Goal: Register for event/course

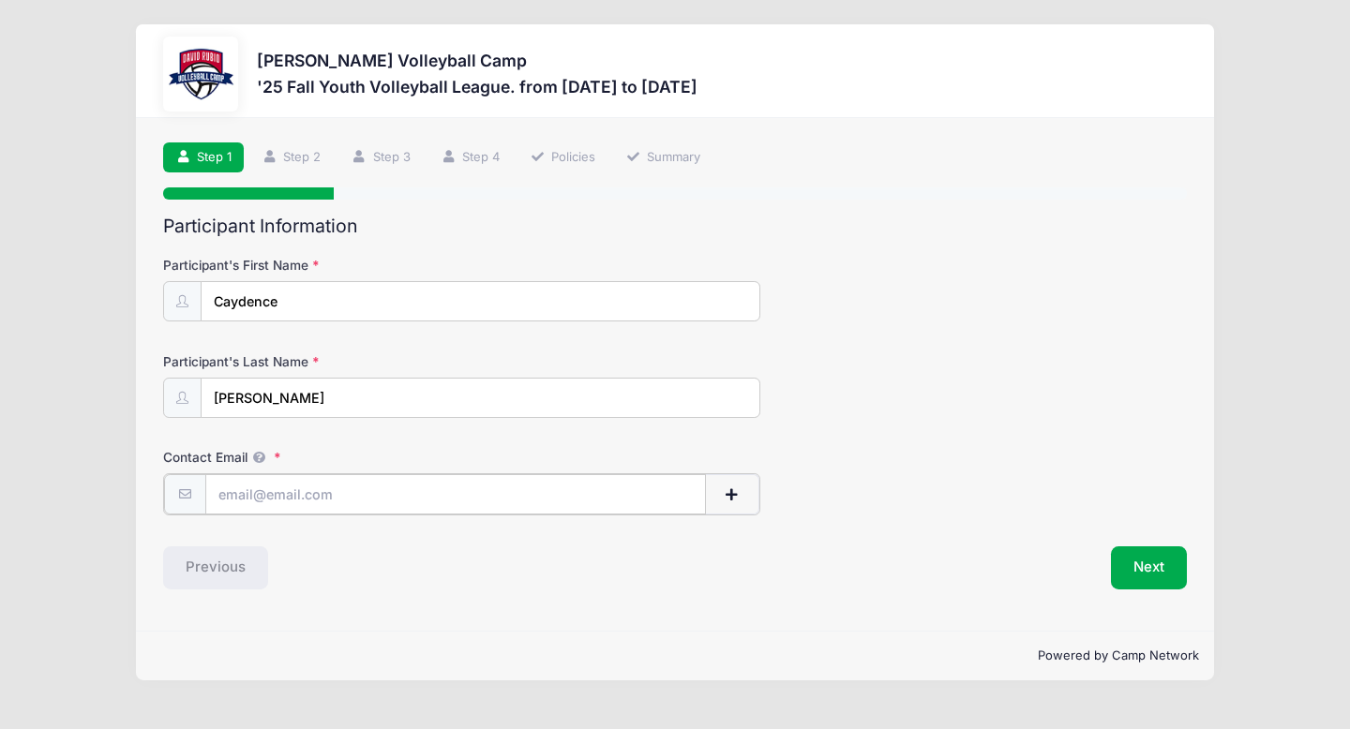
click at [326, 505] on input "Contact Email" at bounding box center [456, 494] width 502 height 40
type input "[EMAIL_ADDRESS][DOMAIN_NAME]"
click at [827, 487] on div "Contact Email whits72@hotmail.com" at bounding box center [675, 481] width 1024 height 66
click at [1132, 574] on button "Next" at bounding box center [1149, 566] width 76 height 43
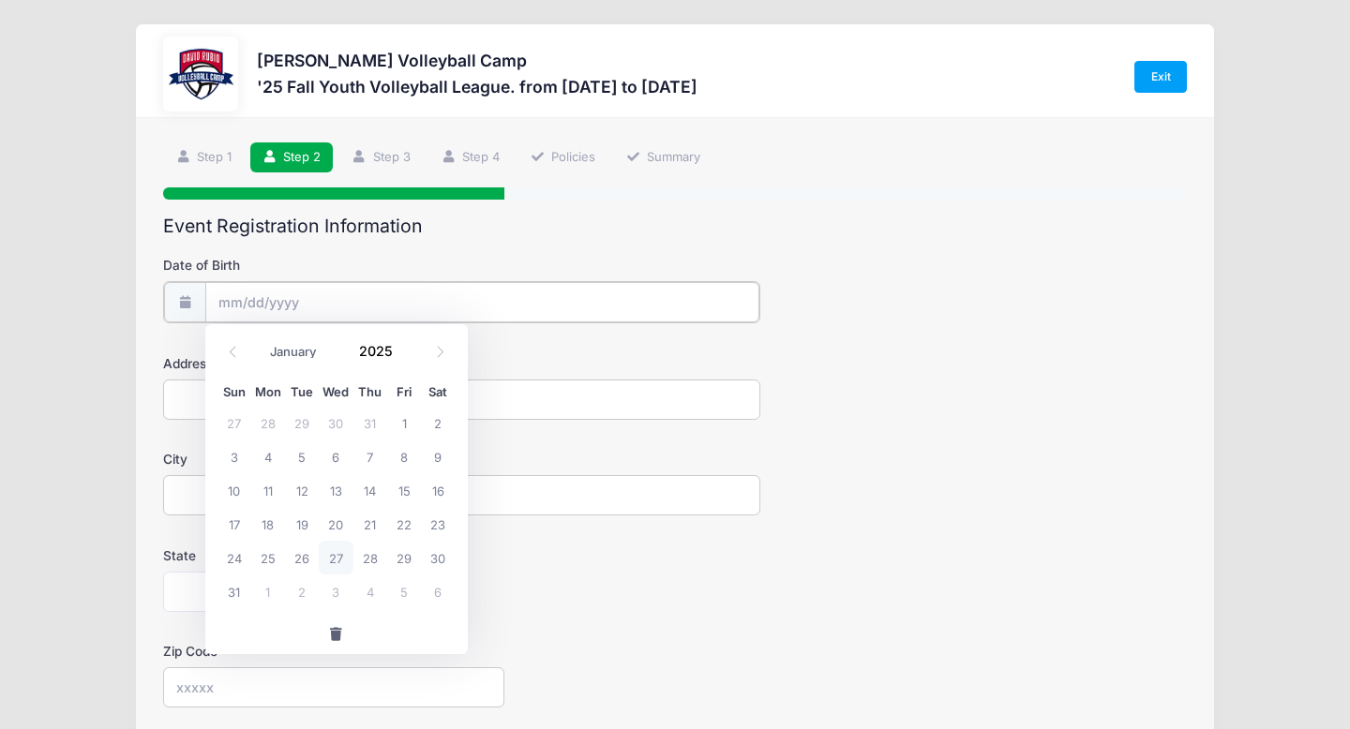
click at [404, 298] on input "Date of Birth" at bounding box center [482, 302] width 554 height 40
click at [304, 359] on select "January February March April May June July August September October November De…" at bounding box center [303, 352] width 83 height 24
select select "5"
click at [343, 530] on span "25" at bounding box center [336, 524] width 34 height 34
type input "[DATE]"
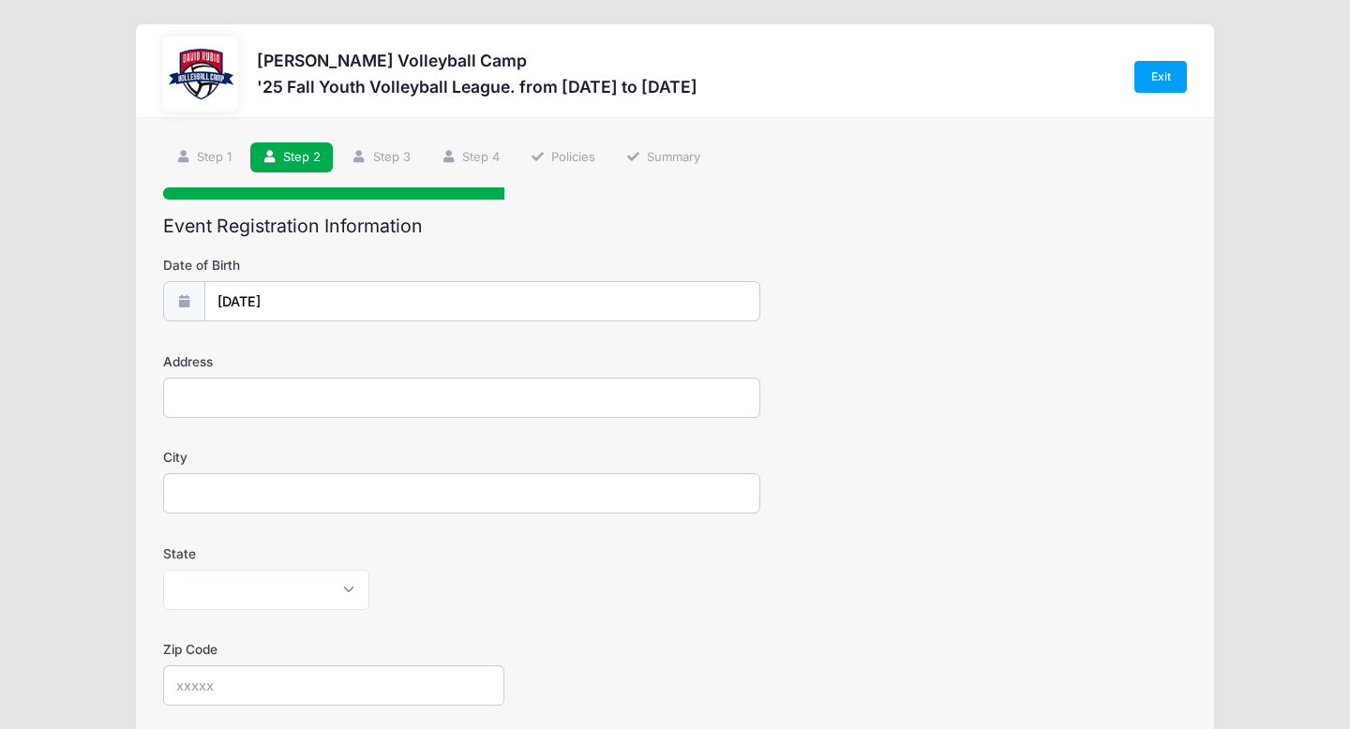
click at [285, 405] on input "Address" at bounding box center [461, 398] width 597 height 40
click at [317, 280] on div "Date of Birth 06/25/2025" at bounding box center [675, 289] width 1024 height 66
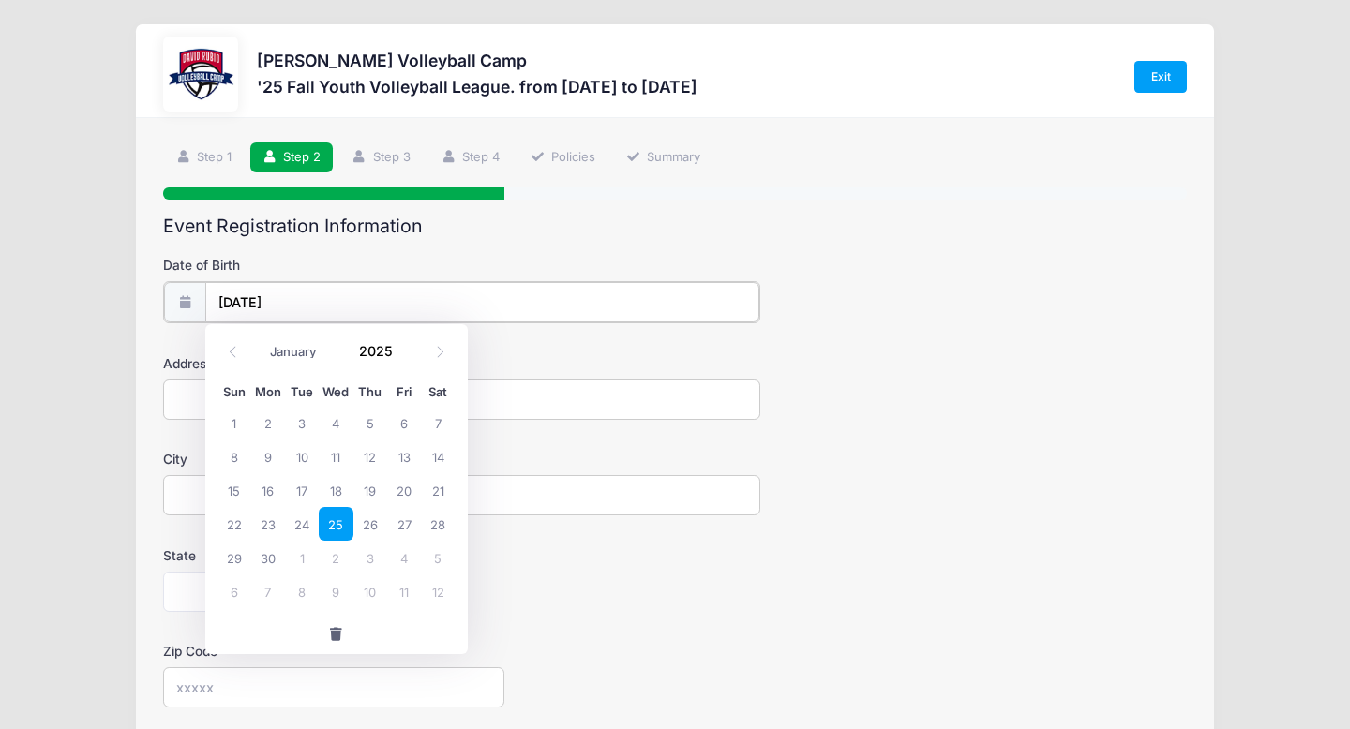
click at [309, 299] on input "[DATE]" at bounding box center [482, 302] width 554 height 40
click at [297, 301] on input "[DATE]" at bounding box center [482, 302] width 554 height 40
click at [279, 297] on input "[DATE]" at bounding box center [482, 302] width 554 height 40
click at [403, 343] on span at bounding box center [404, 344] width 13 height 14
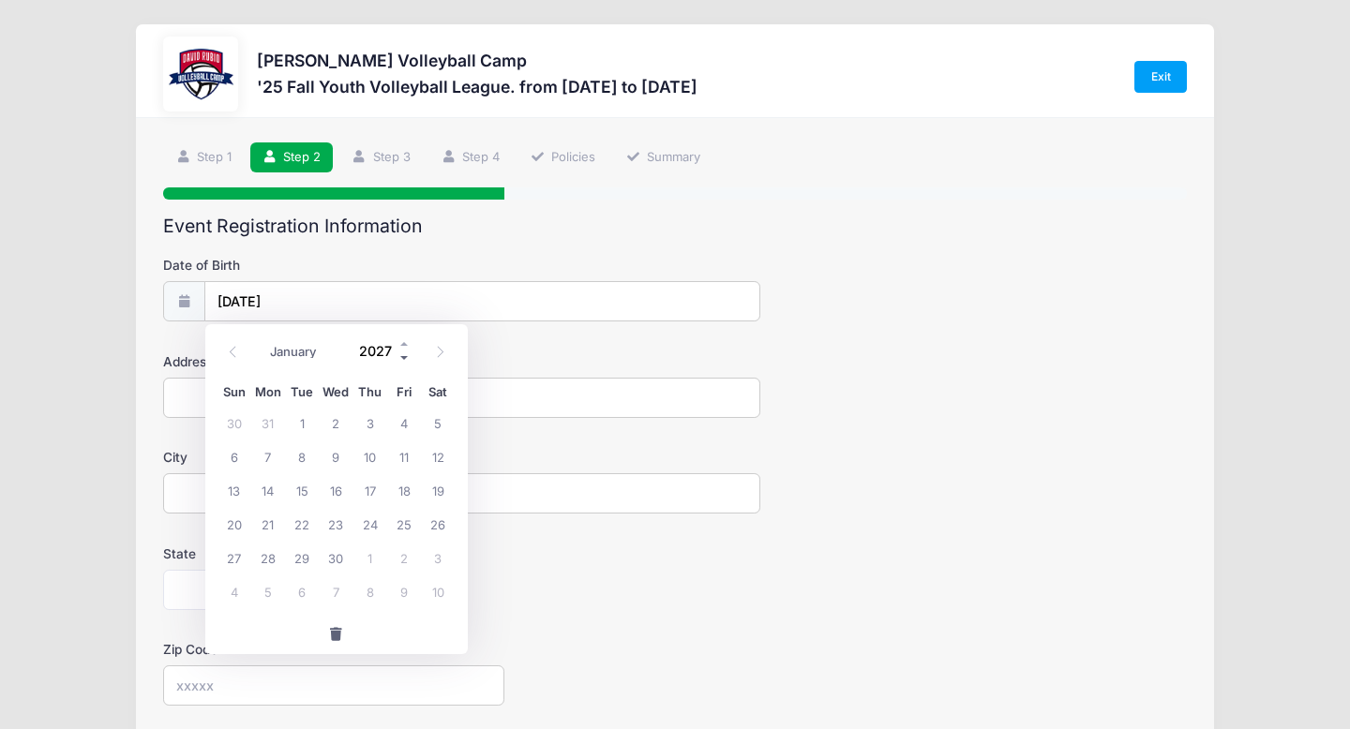
click at [404, 354] on span at bounding box center [404, 359] width 13 height 14
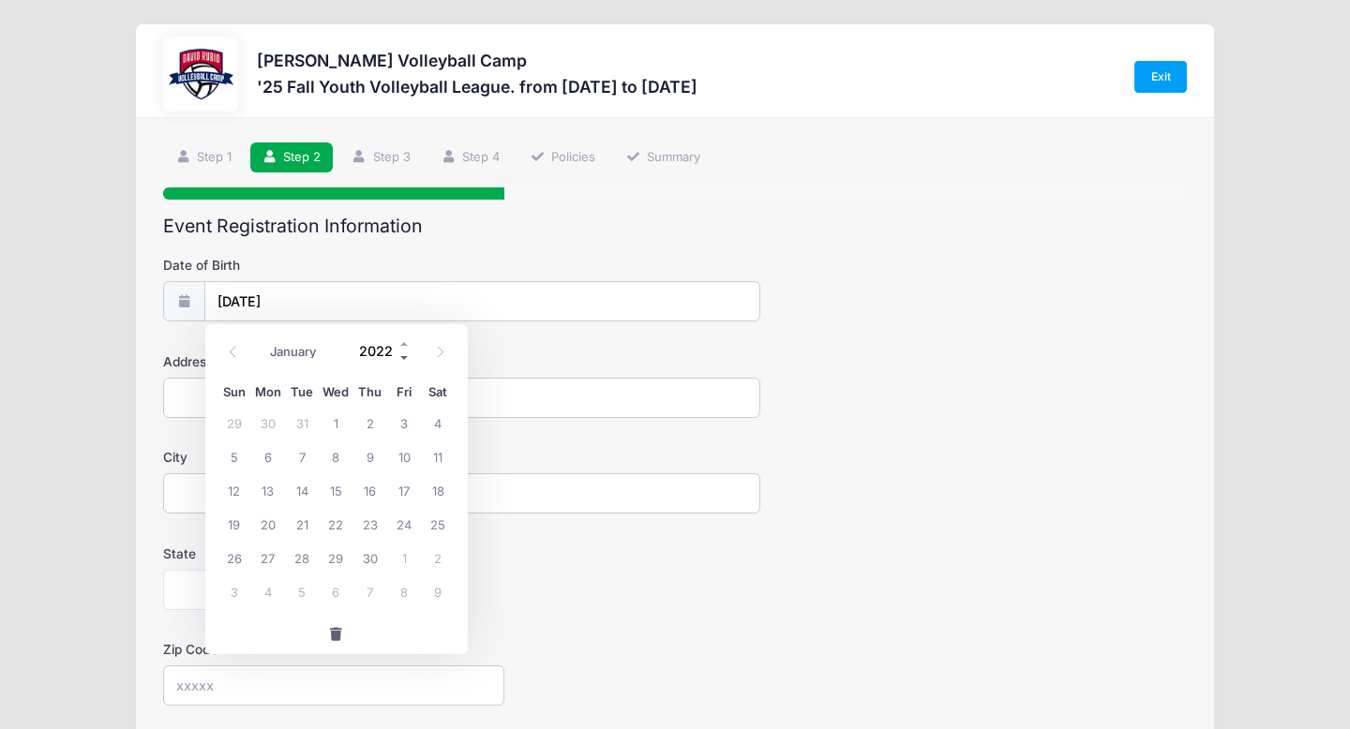
click at [404, 354] on span at bounding box center [404, 359] width 13 height 14
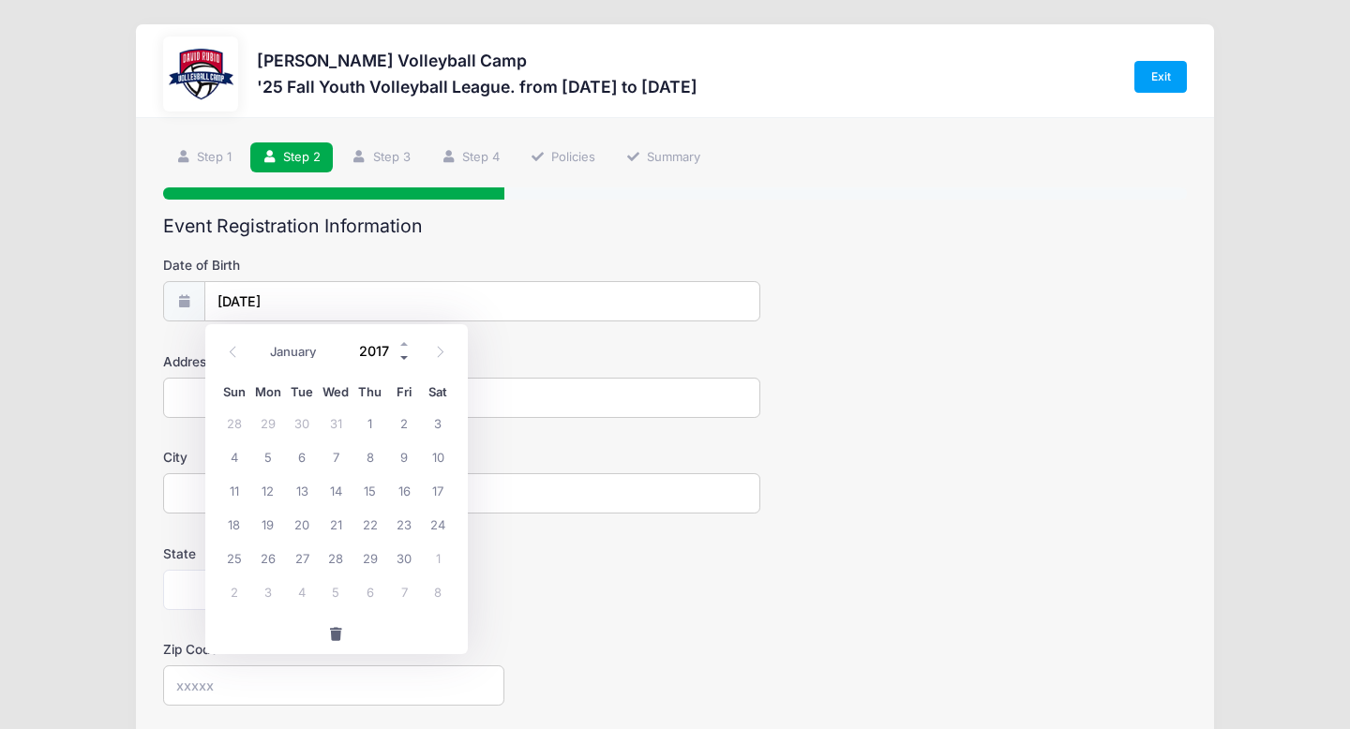
click at [404, 354] on span at bounding box center [404, 359] width 13 height 14
type input "2015"
click at [508, 384] on input "Address" at bounding box center [461, 398] width 597 height 40
type input "[STREET_ADDRESS]"
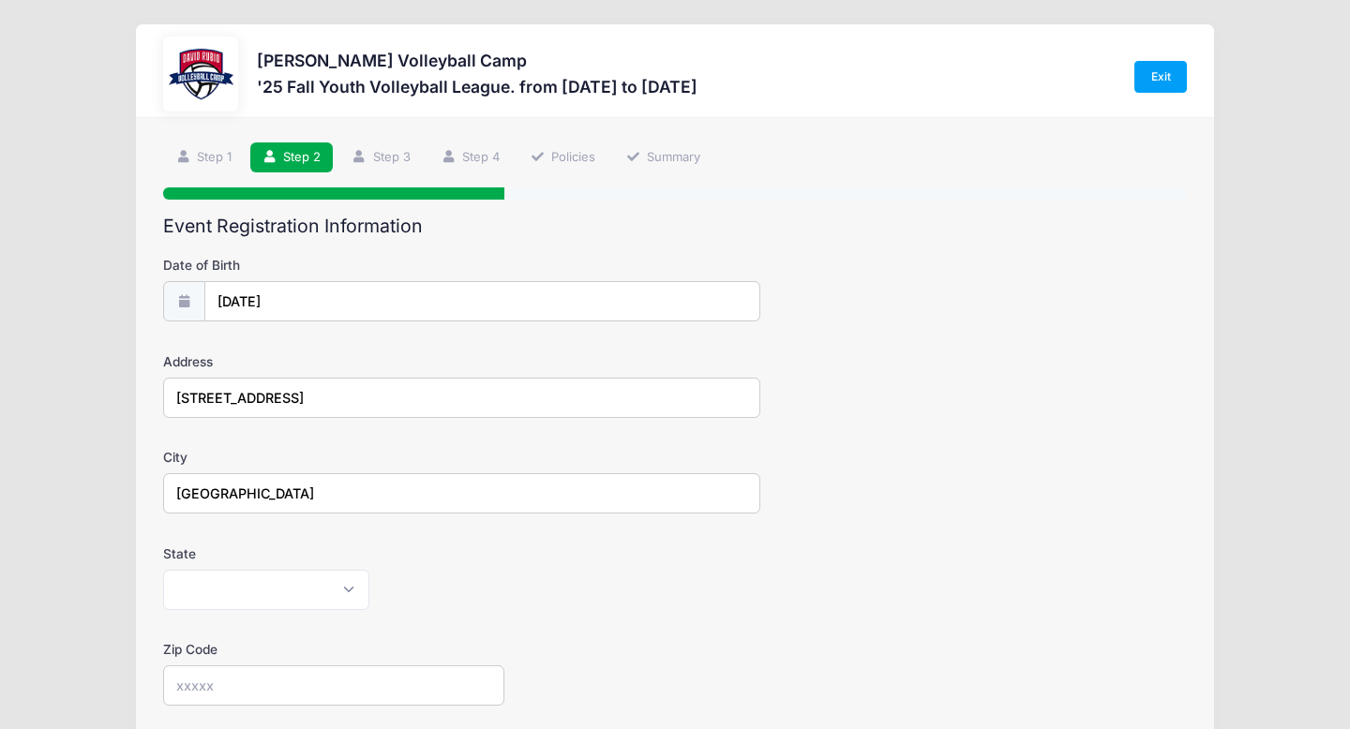
type input "[GEOGRAPHIC_DATA]"
click at [224, 547] on label "State" at bounding box center [333, 554] width 341 height 19
click at [224, 570] on select "Alabama Alaska American Samoa Arizona Arkansas Armed Forces Africa Armed Forces…" at bounding box center [266, 590] width 206 height 40
click at [218, 583] on select "Alabama Alaska American Samoa Arizona Arkansas Armed Forces Africa Armed Forces…" at bounding box center [266, 590] width 206 height 40
select select "AZ"
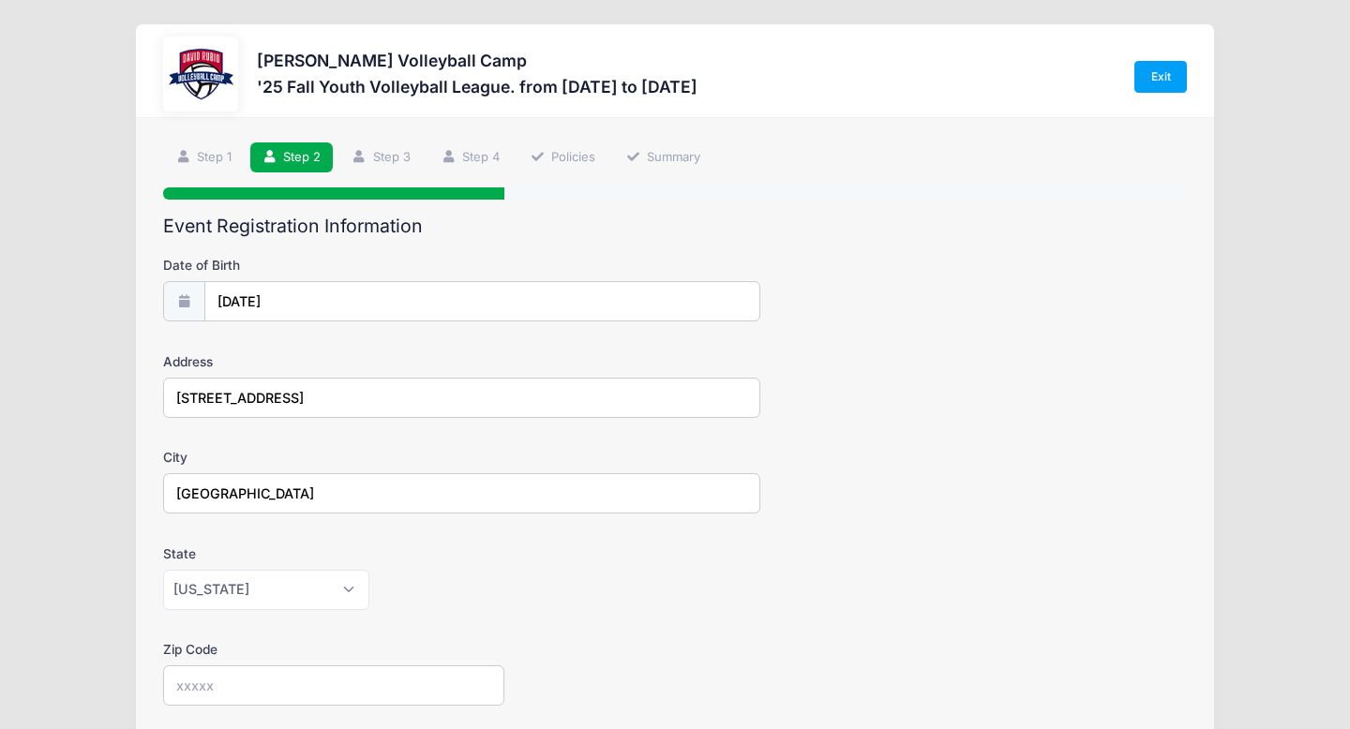
click at [532, 600] on div "Alabama Alaska American Samoa Arizona Arkansas Armed Forces Africa Armed Forces…" at bounding box center [461, 590] width 597 height 40
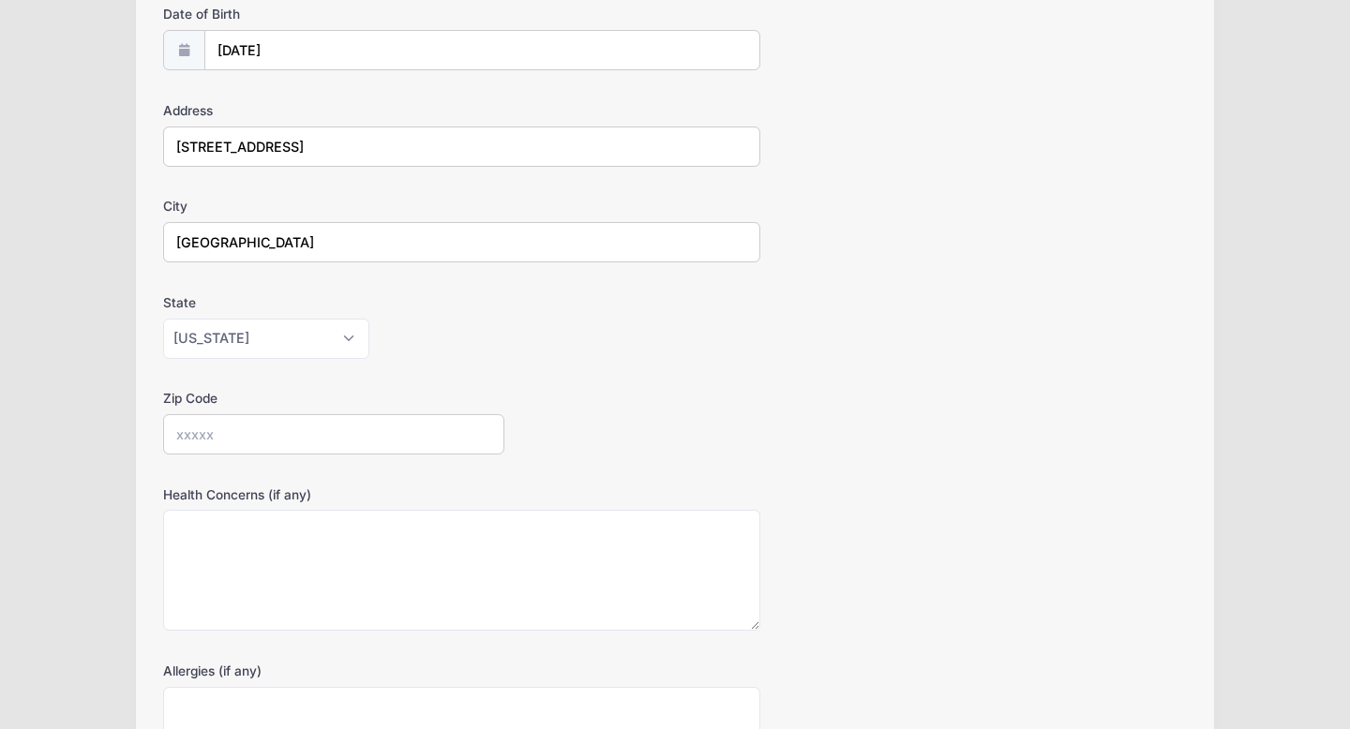
scroll to position [294, 0]
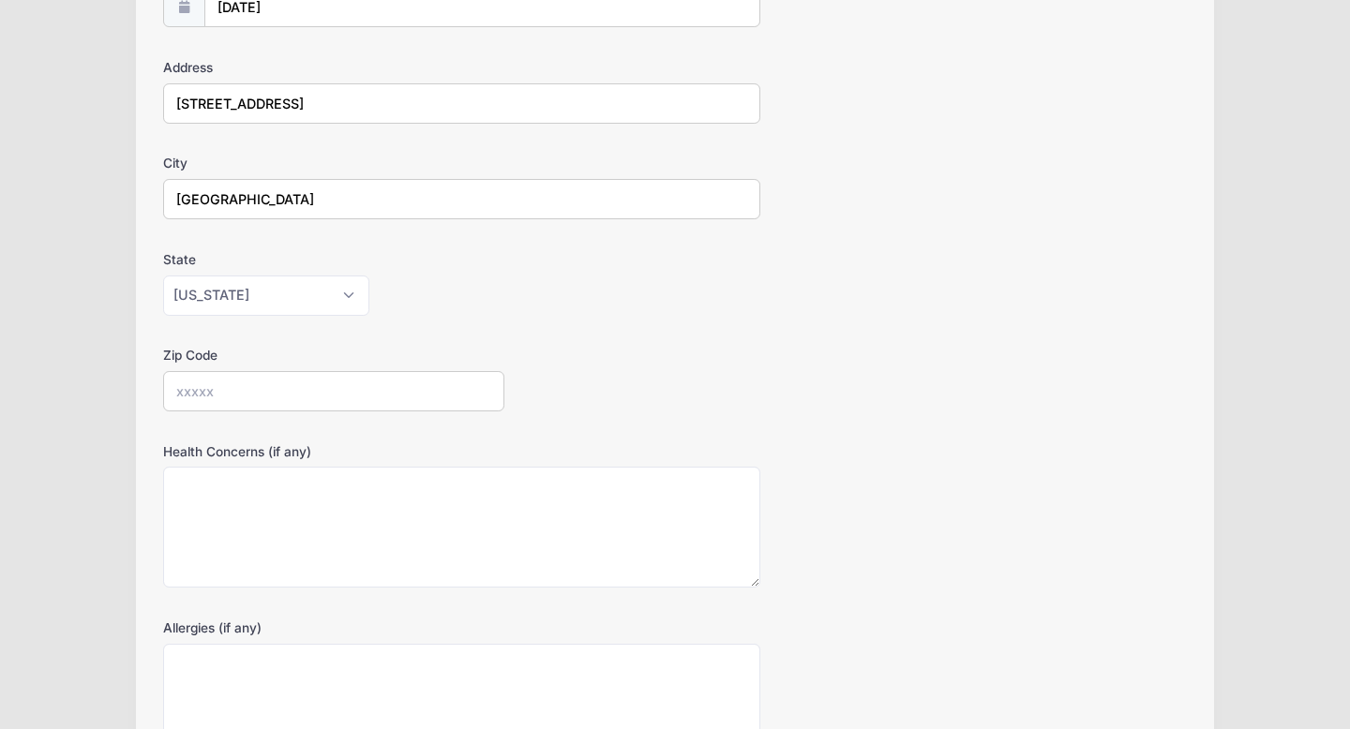
click at [371, 387] on input "Zip Code" at bounding box center [333, 391] width 341 height 40
type input "85737"
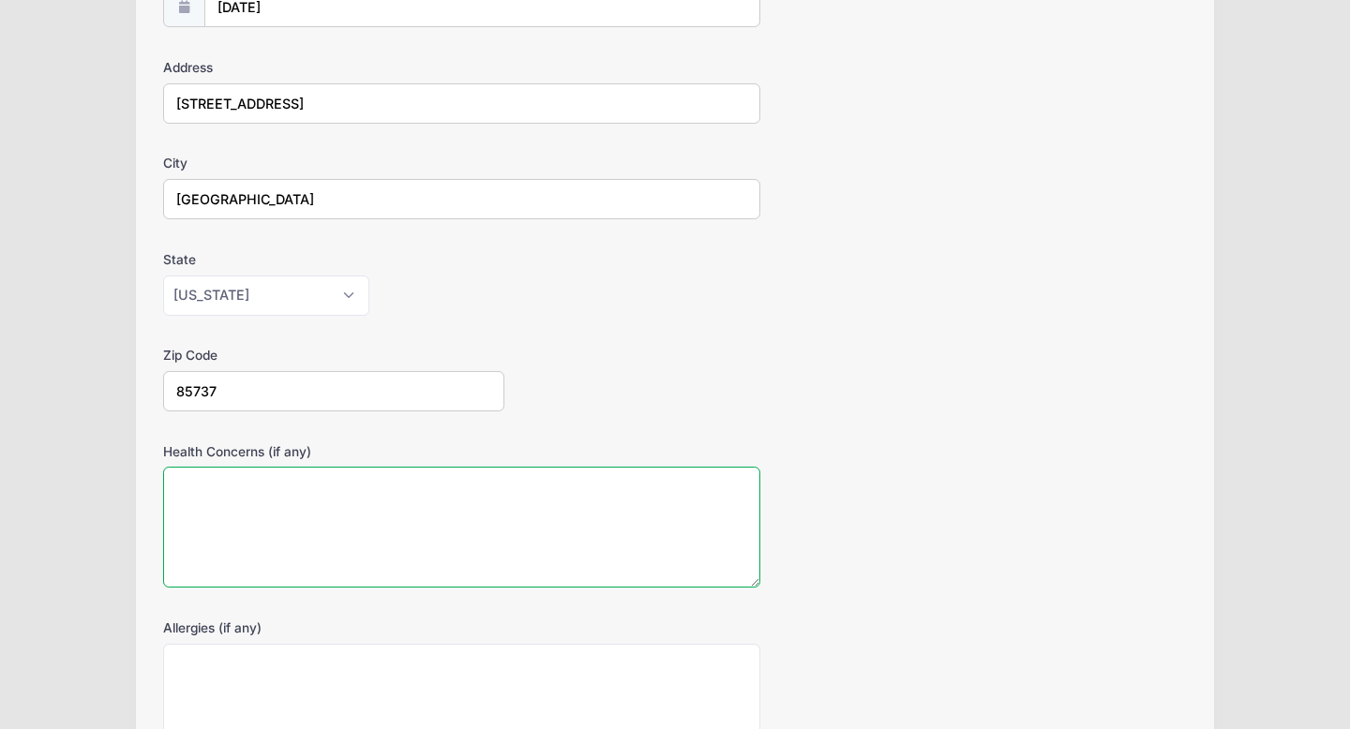
click at [532, 525] on textarea "Health Concerns (if any)" at bounding box center [461, 527] width 597 height 121
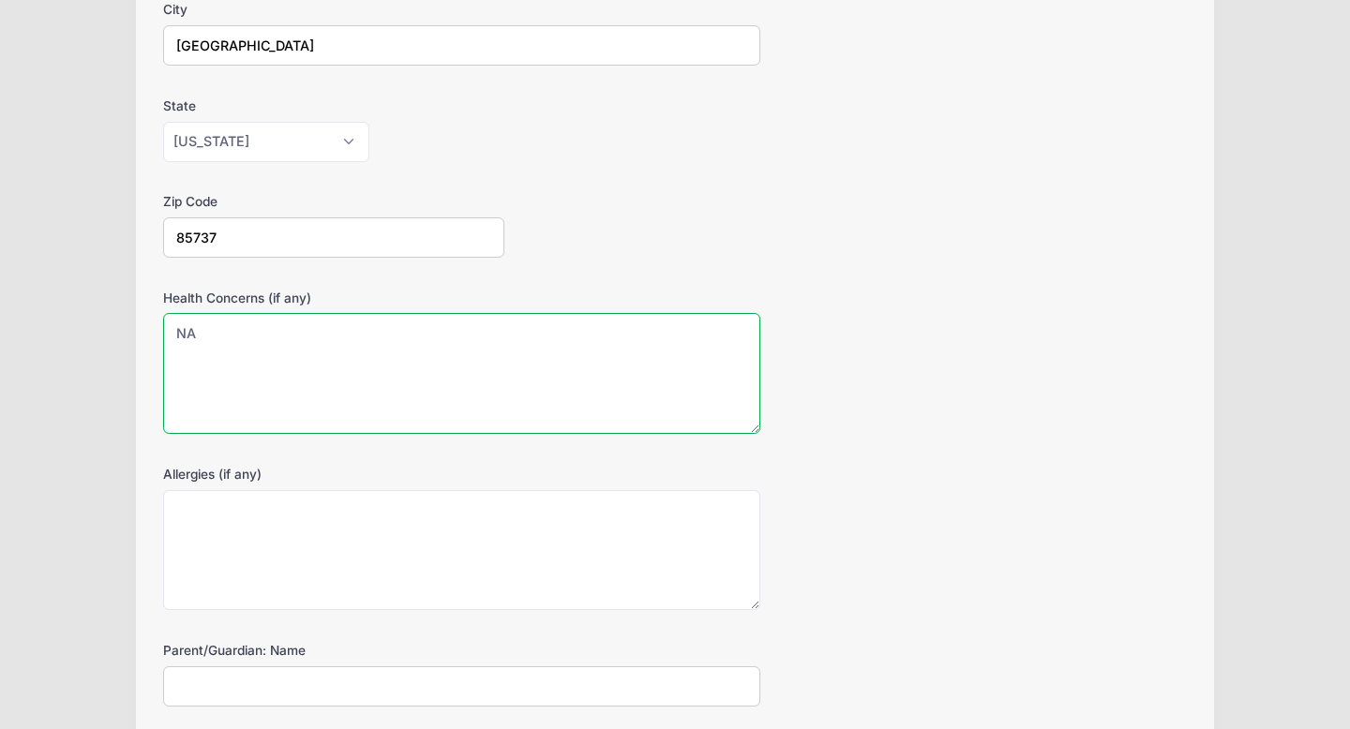
scroll to position [497, 0]
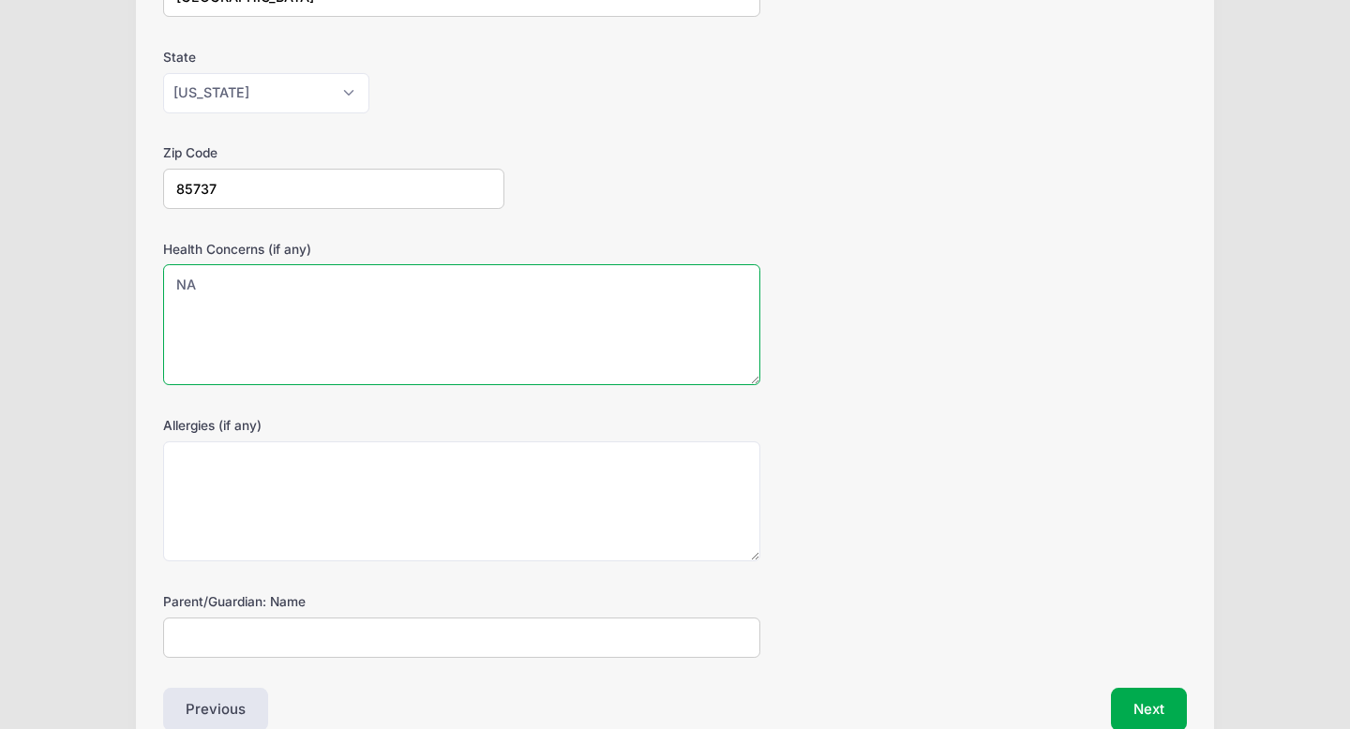
type textarea "NA"
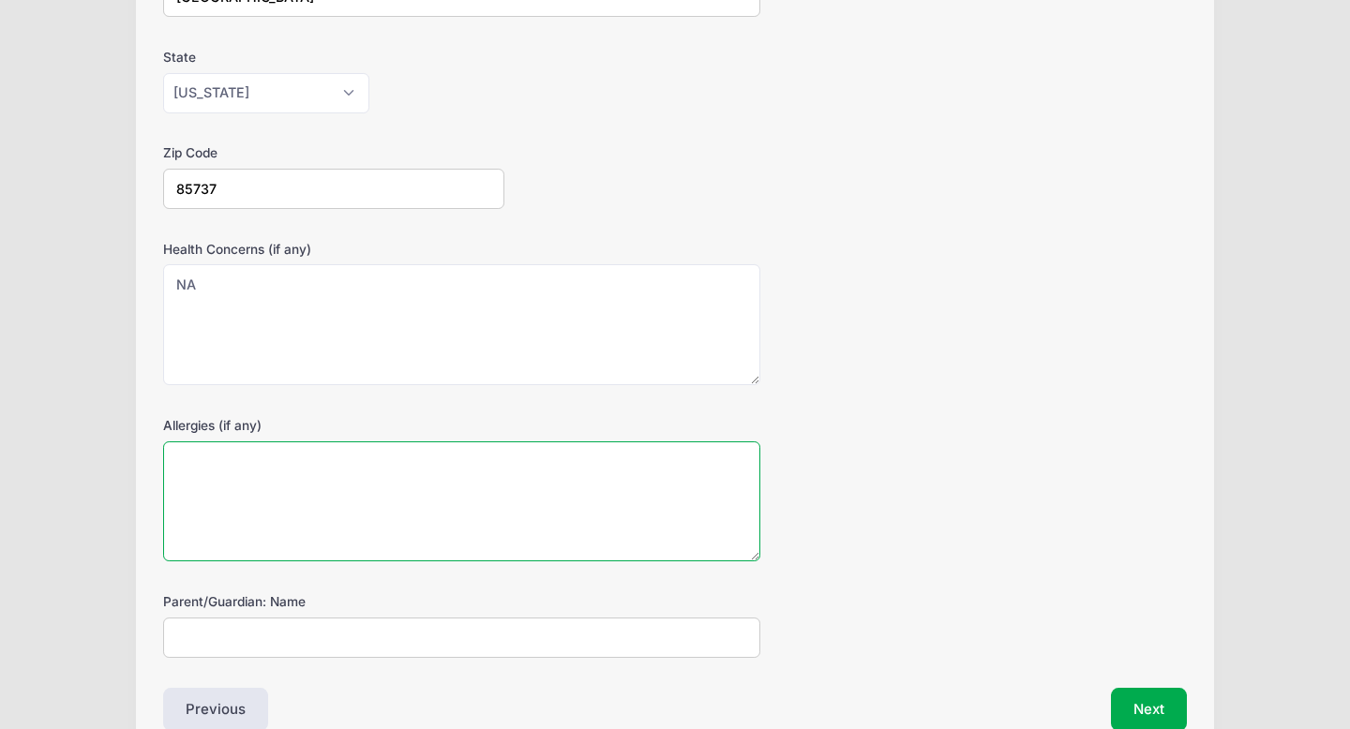
click at [504, 458] on textarea "Allergies (if any)" at bounding box center [461, 502] width 597 height 121
type textarea "NA"
click at [508, 644] on input "Parent/Guardian: Name" at bounding box center [461, 638] width 597 height 40
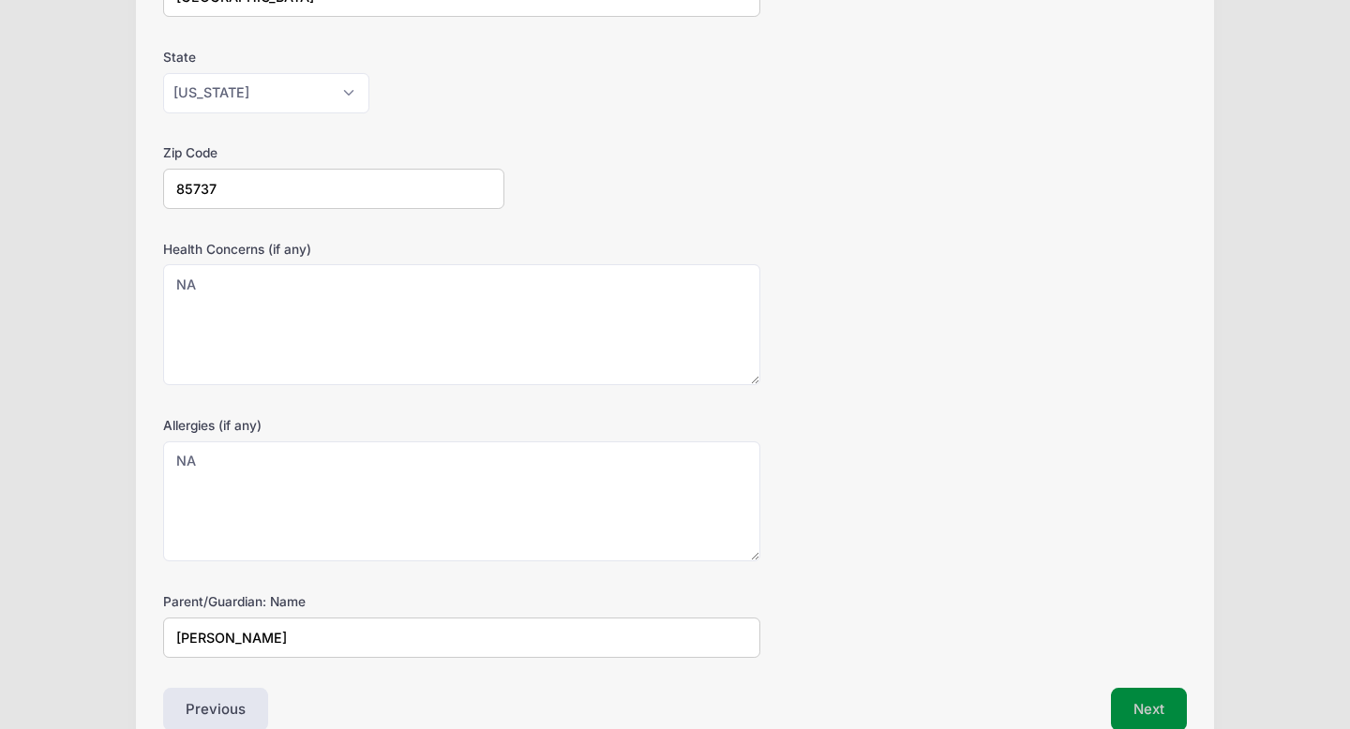
type input "[PERSON_NAME]"
click at [1150, 710] on button "Next" at bounding box center [1149, 709] width 76 height 43
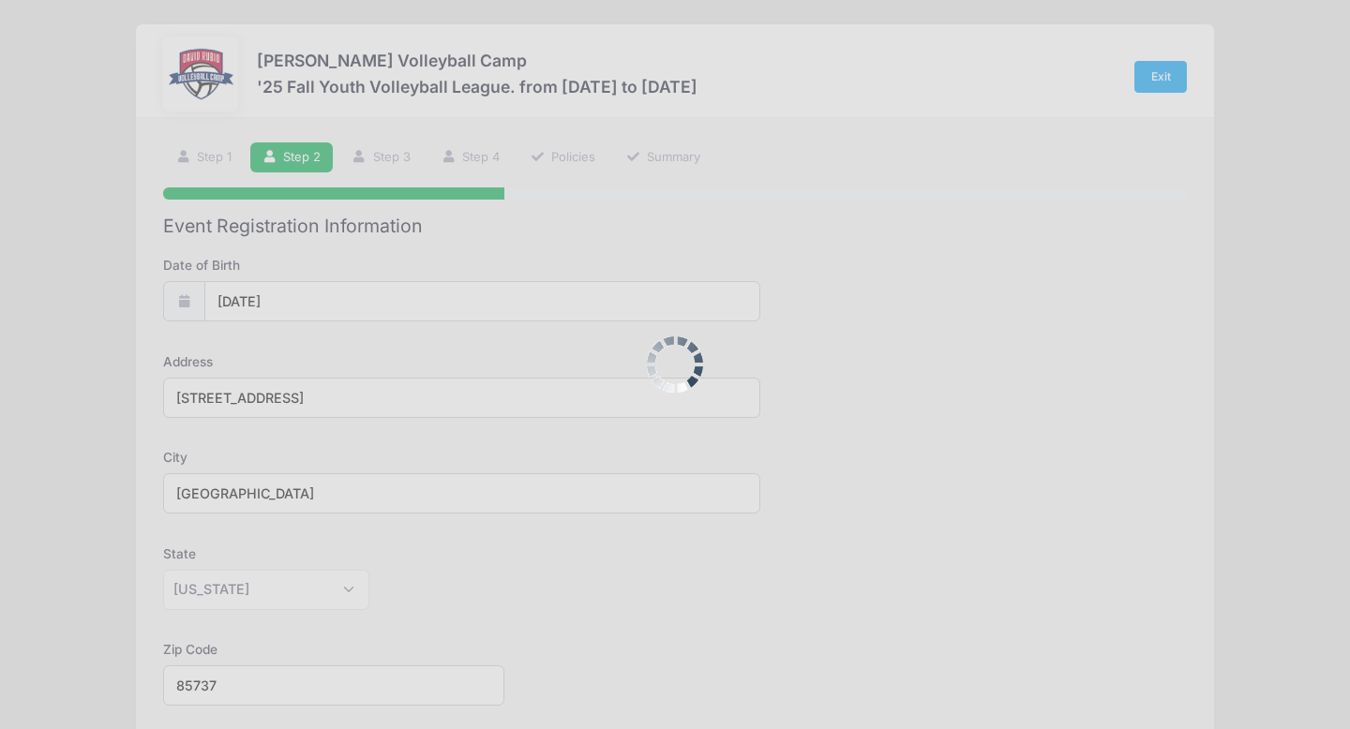
scroll to position [0, 0]
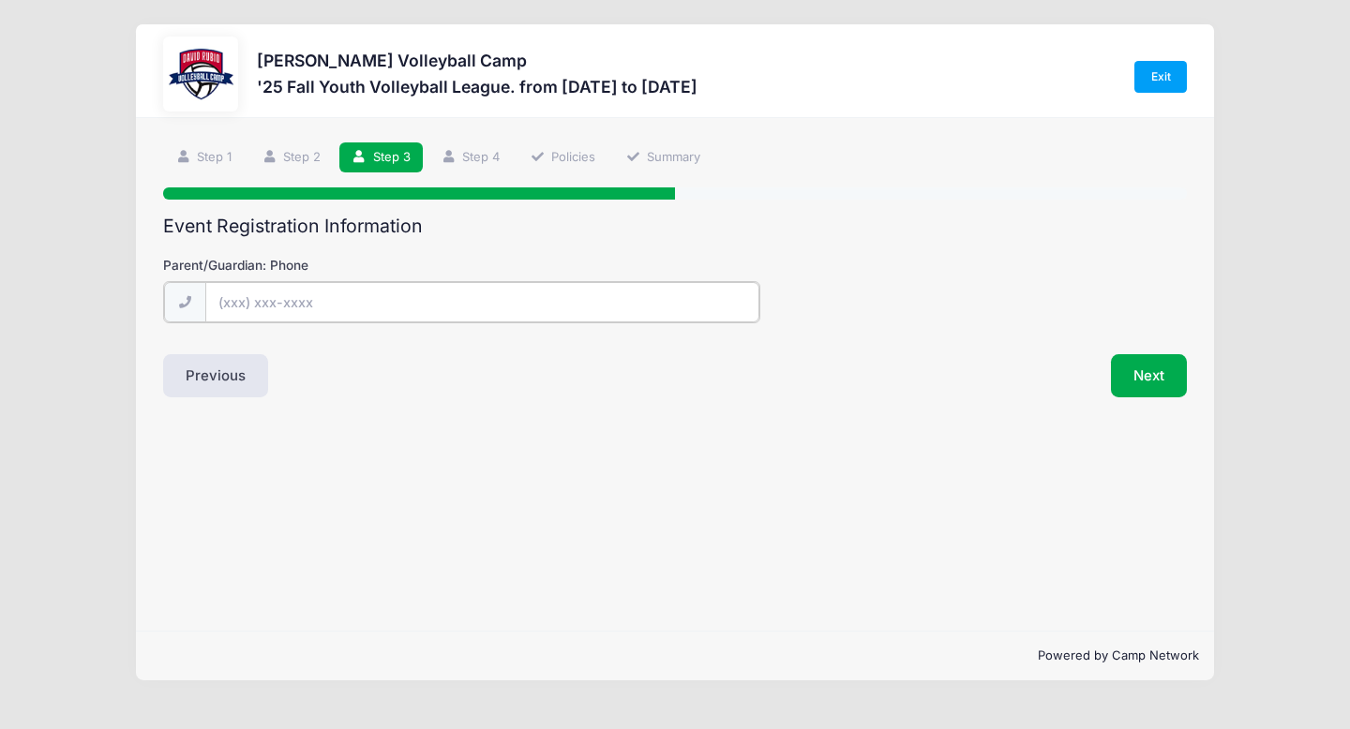
click at [567, 300] on input "Parent/Guardian: Phone" at bounding box center [482, 302] width 554 height 40
type input "[PHONE_NUMBER]"
click at [1166, 384] on button "Next" at bounding box center [1149, 373] width 76 height 43
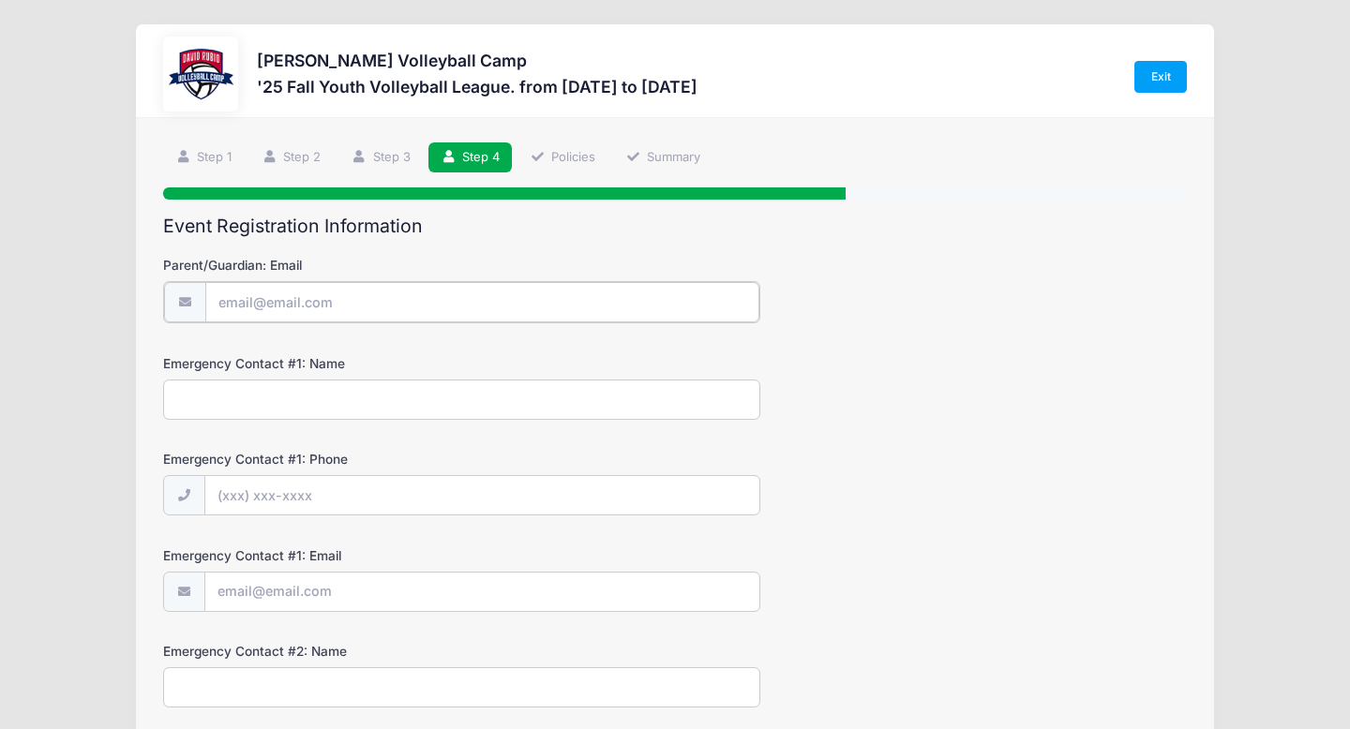
click at [697, 297] on input "Parent/Guardian: Email" at bounding box center [482, 302] width 554 height 40
type input "[EMAIL_ADDRESS][DOMAIN_NAME]"
click at [220, 407] on input "Emergency Contact #1: Name" at bounding box center [461, 398] width 597 height 40
type input "[PERSON_NAME]"
click at [232, 500] on input "Emergency Contact #1: Phone" at bounding box center [482, 494] width 554 height 40
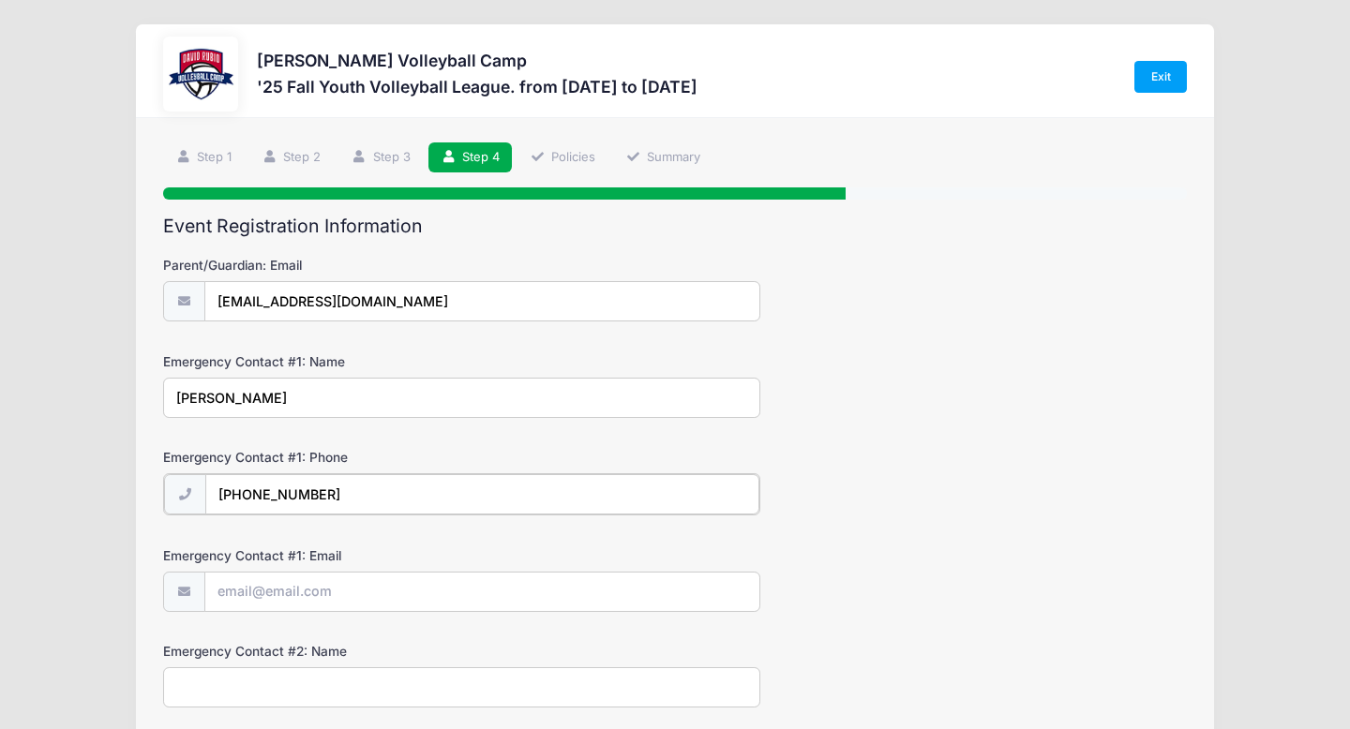
type input "[PHONE_NUMBER]"
click at [243, 600] on input "Emergency Contact #1: Email" at bounding box center [482, 591] width 554 height 40
type input "[EMAIL_ADDRESS][DOMAIN_NAME]"
click at [219, 682] on input "Emergency Contact #2: Name" at bounding box center [461, 686] width 597 height 40
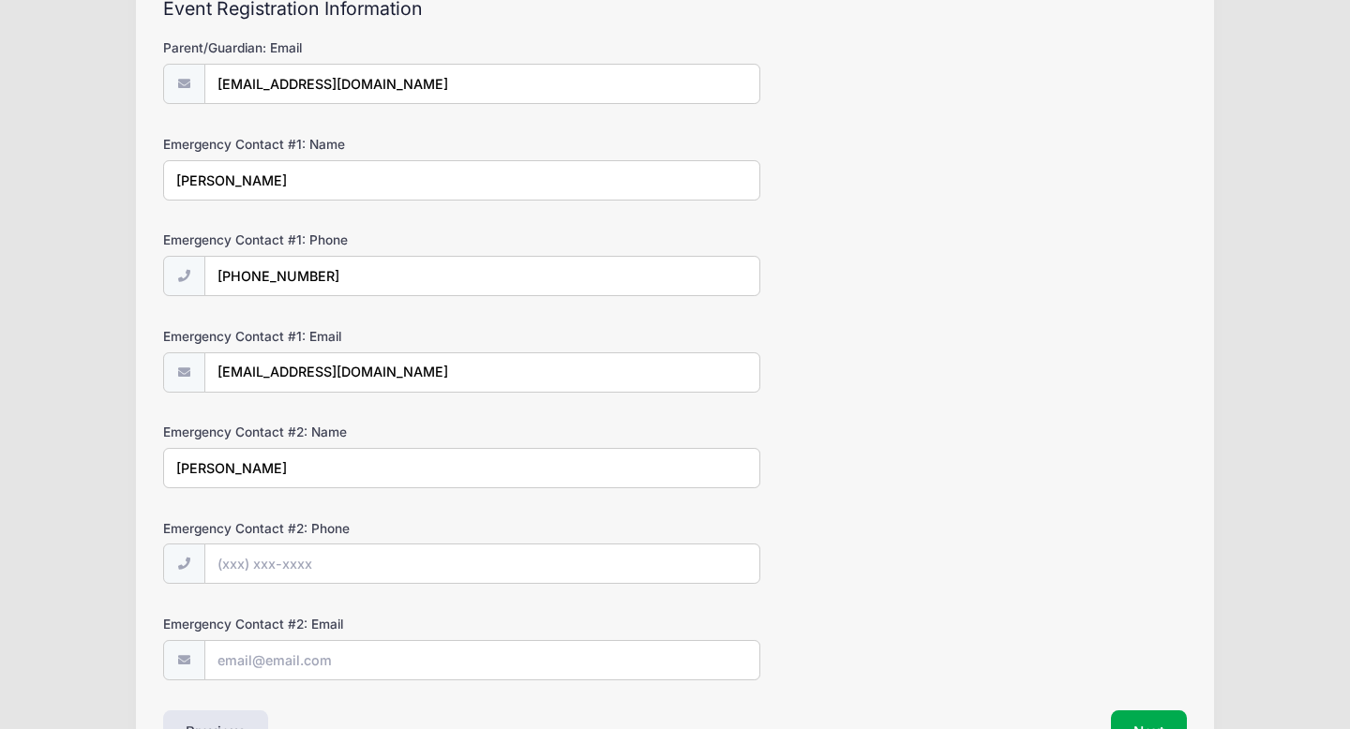
scroll to position [222, 0]
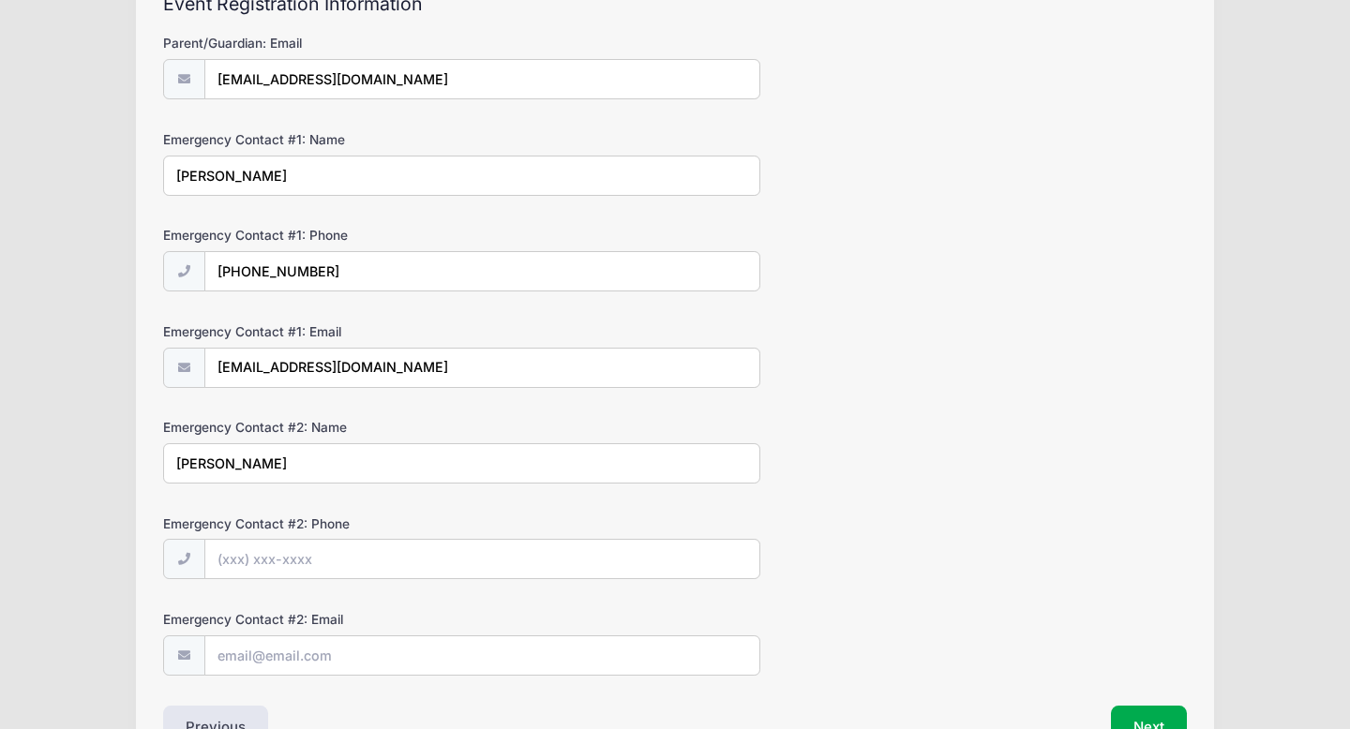
type input "[PERSON_NAME]"
click at [282, 564] on input "Emergency Contact #2: Phone" at bounding box center [482, 560] width 554 height 40
type input "[PHONE_NUMBER]"
click at [300, 657] on input "Emergency Contact #2: Email" at bounding box center [482, 657] width 554 height 40
type input "[EMAIL_ADDRESS][DOMAIN_NAME]"
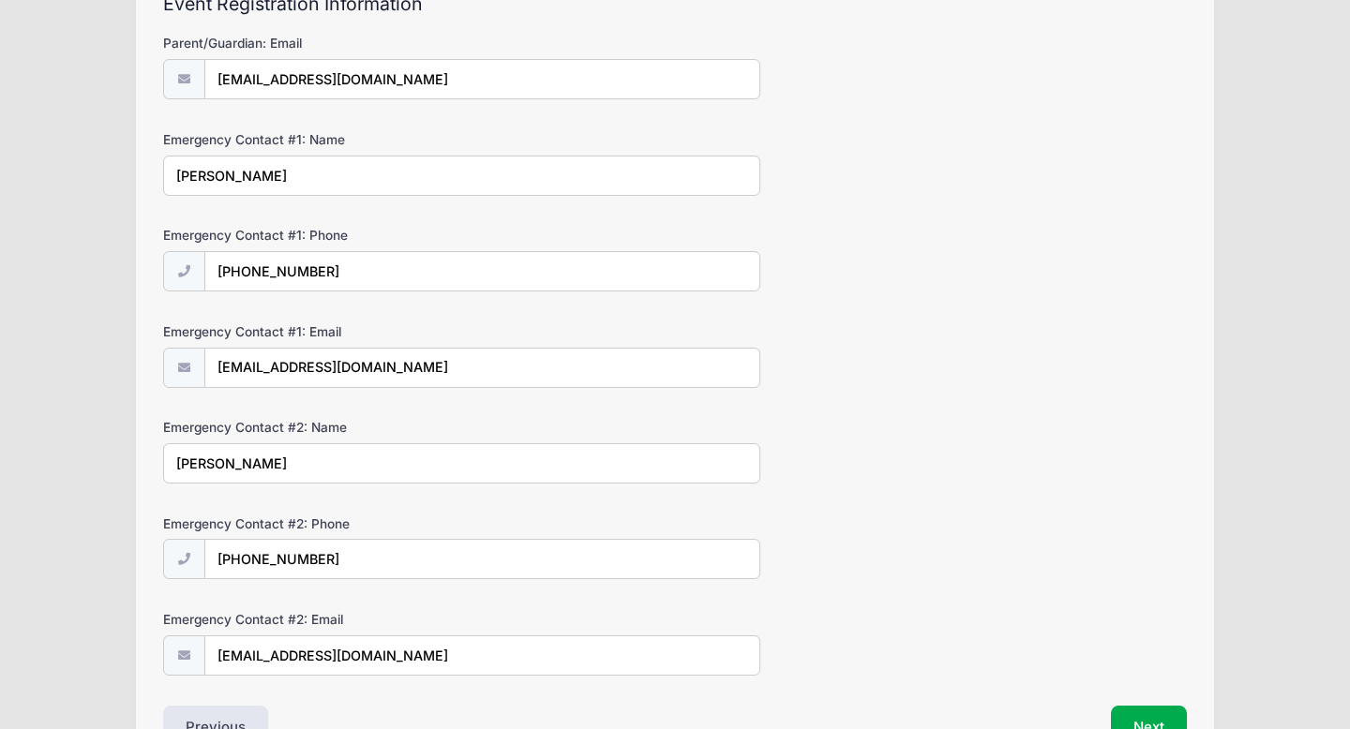
click at [1164, 703] on div "Event Registration Information Parent/Guardian: Email whits72@hotmail.com Emerg…" at bounding box center [675, 371] width 1024 height 757
click at [1149, 725] on button "Next" at bounding box center [1149, 727] width 76 height 43
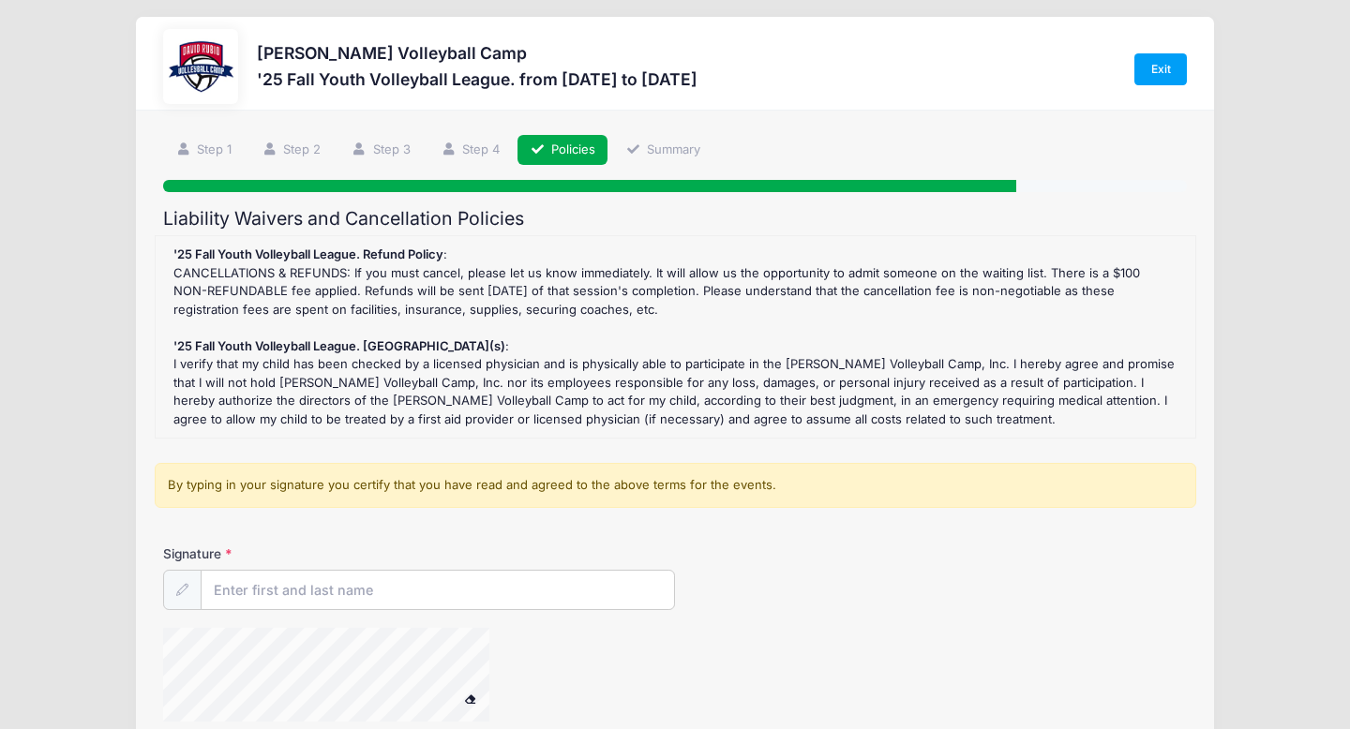
scroll to position [0, 0]
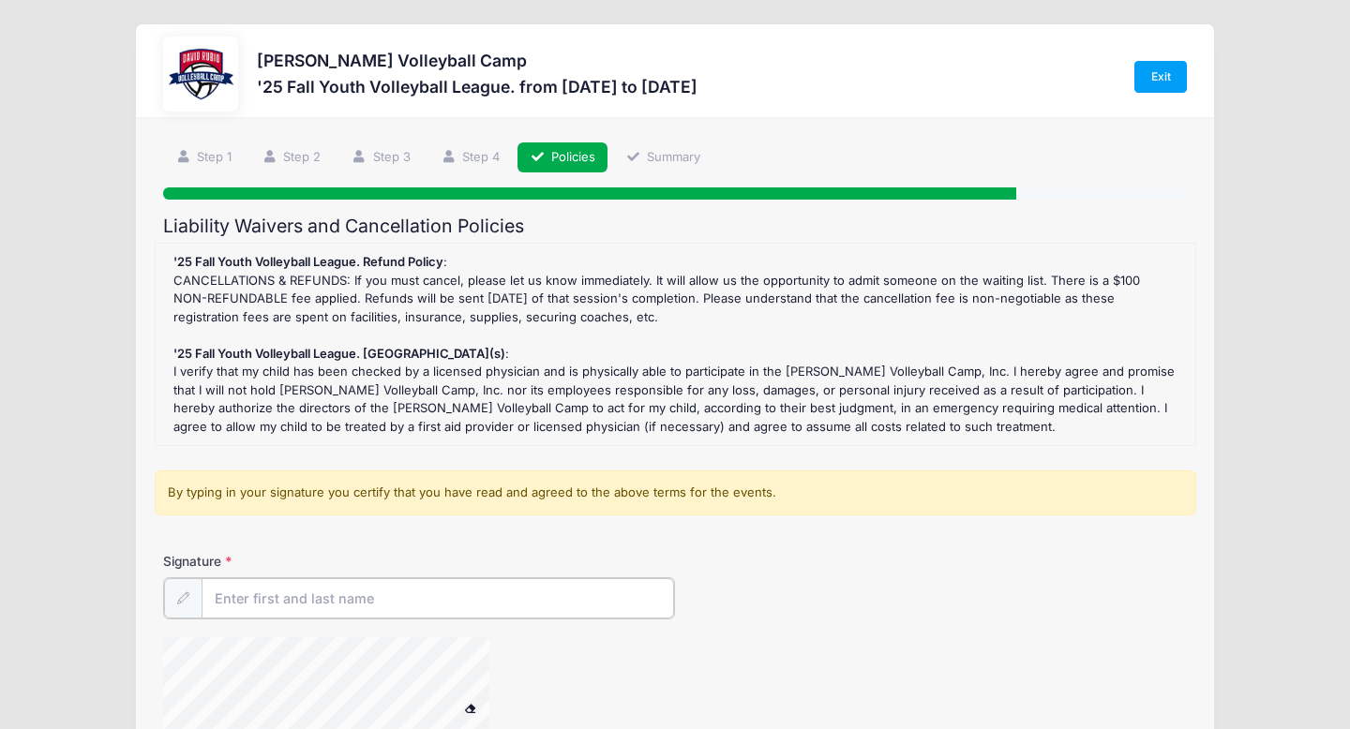
click at [526, 608] on input "Signature" at bounding box center [438, 598] width 472 height 40
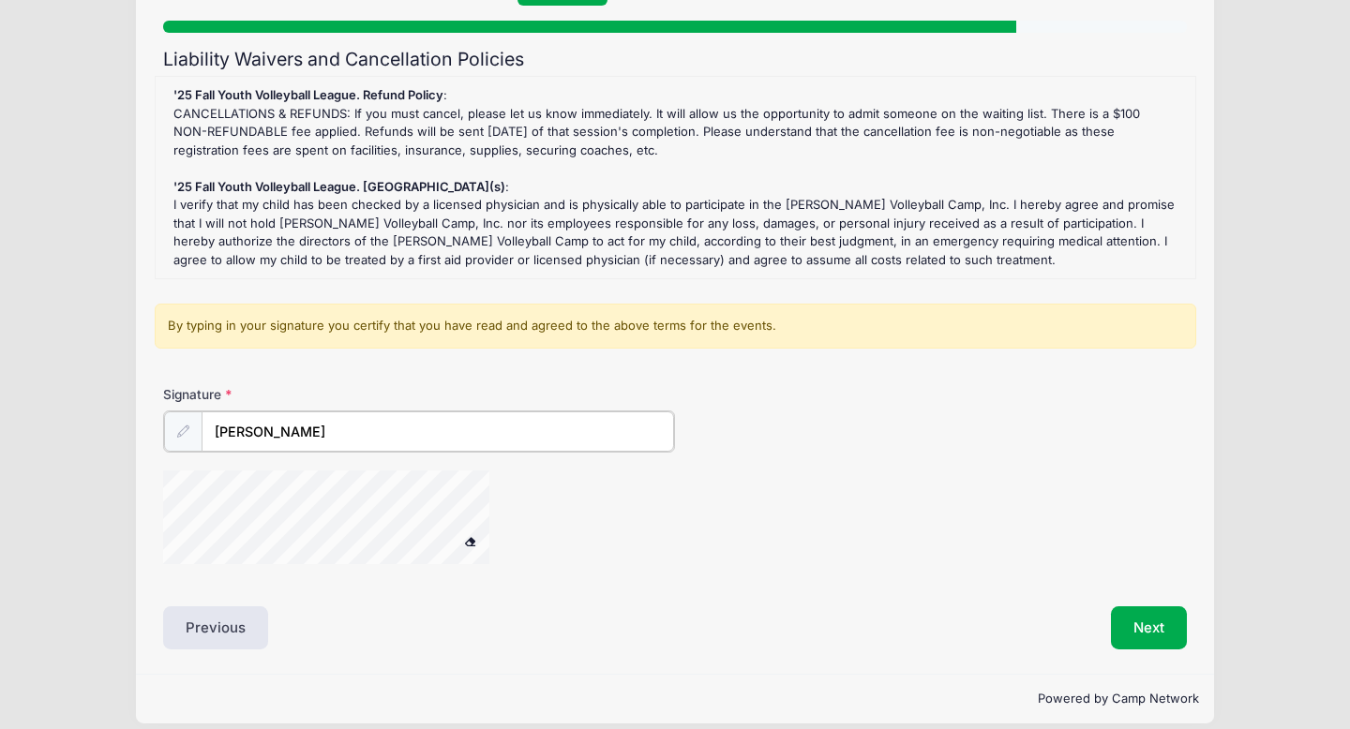
scroll to position [171, 0]
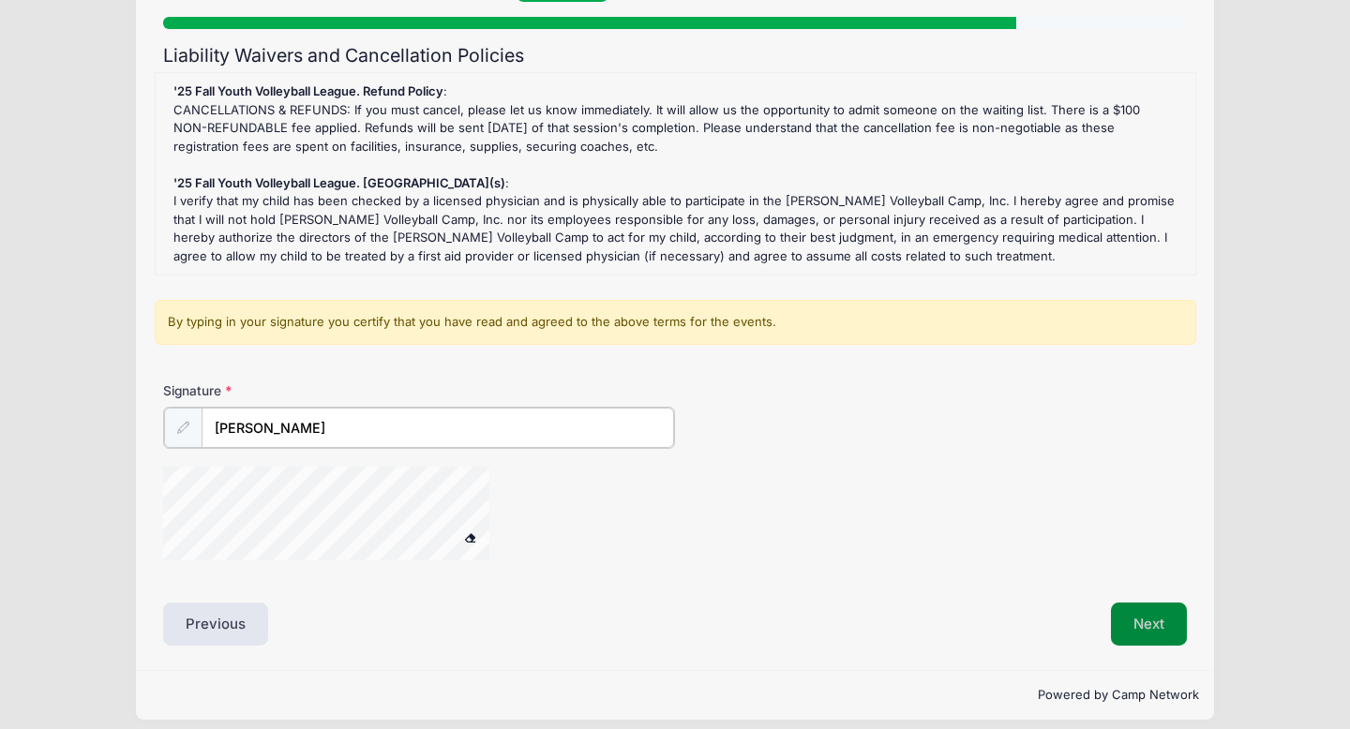
type input "[PERSON_NAME]"
click at [1148, 622] on button "Next" at bounding box center [1149, 622] width 76 height 43
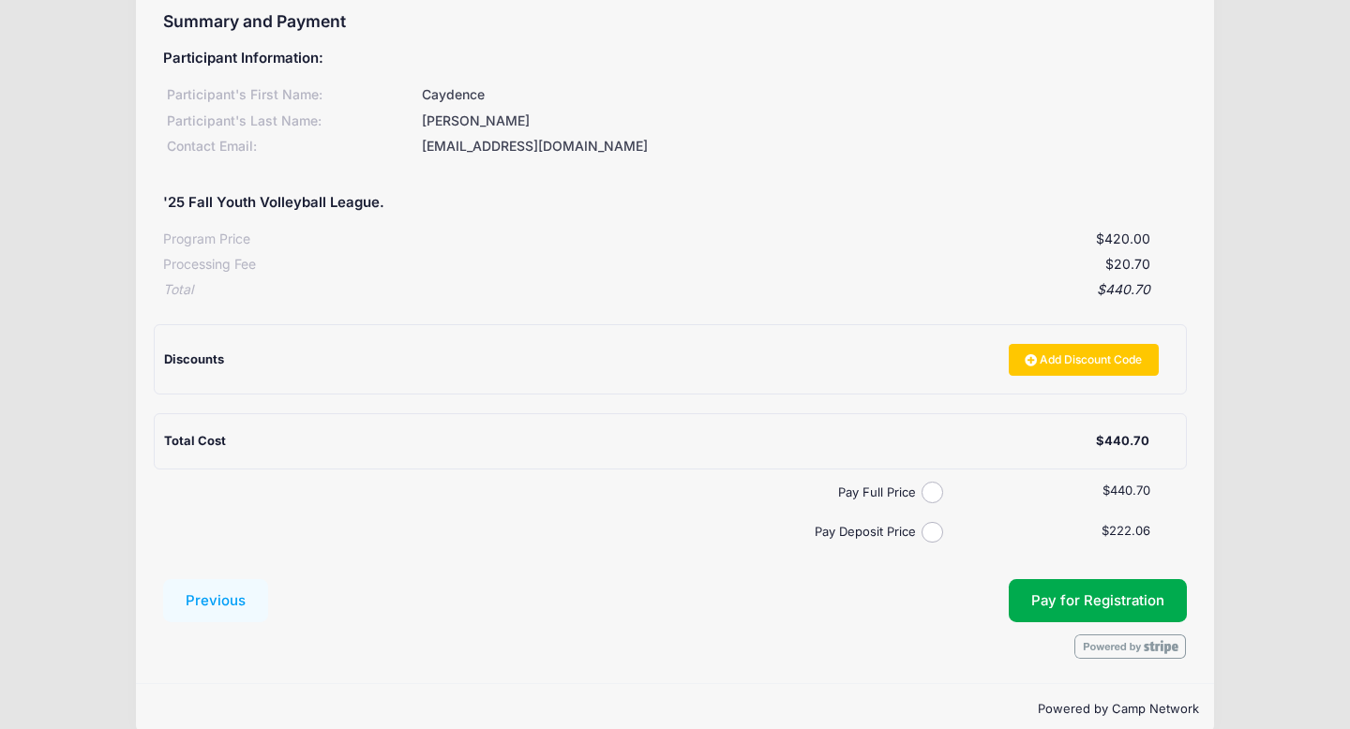
scroll to position [207, 0]
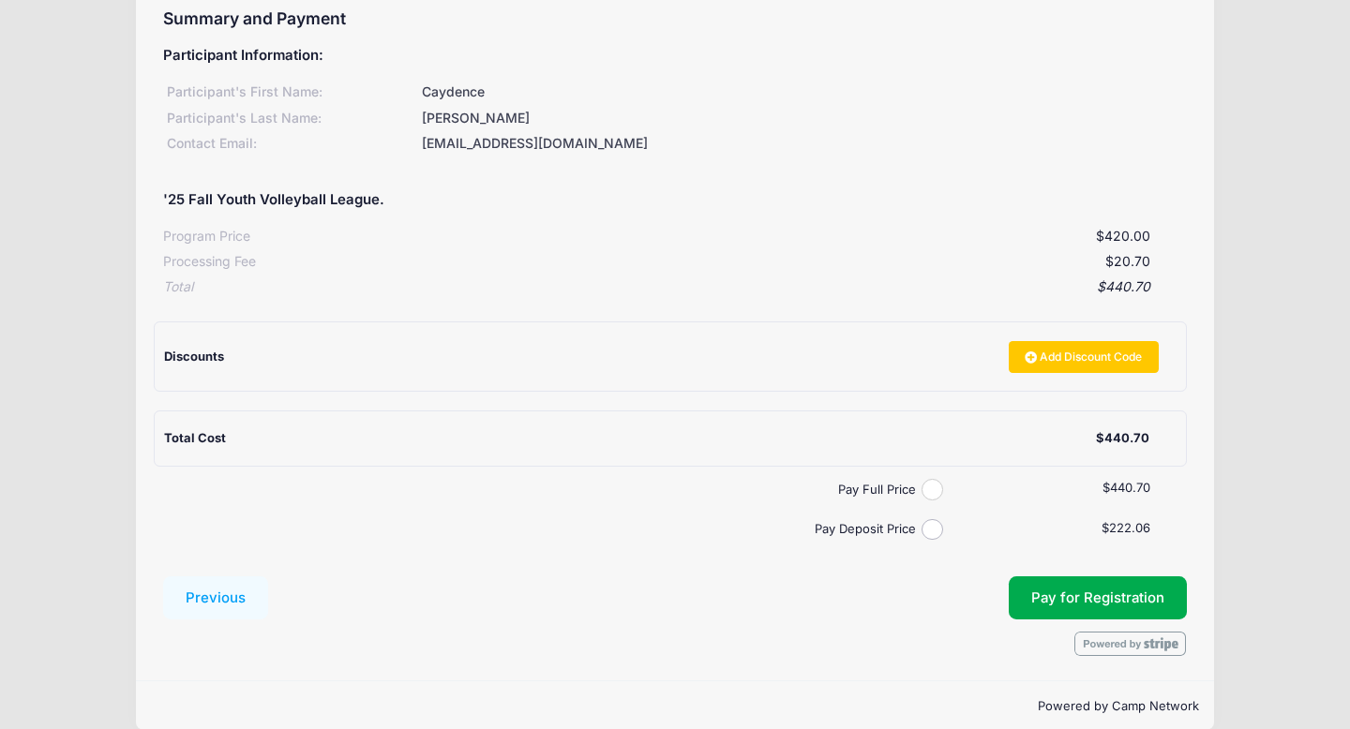
click at [927, 493] on input "Pay Full Price" at bounding box center [932, 490] width 22 height 22
radio input "true"
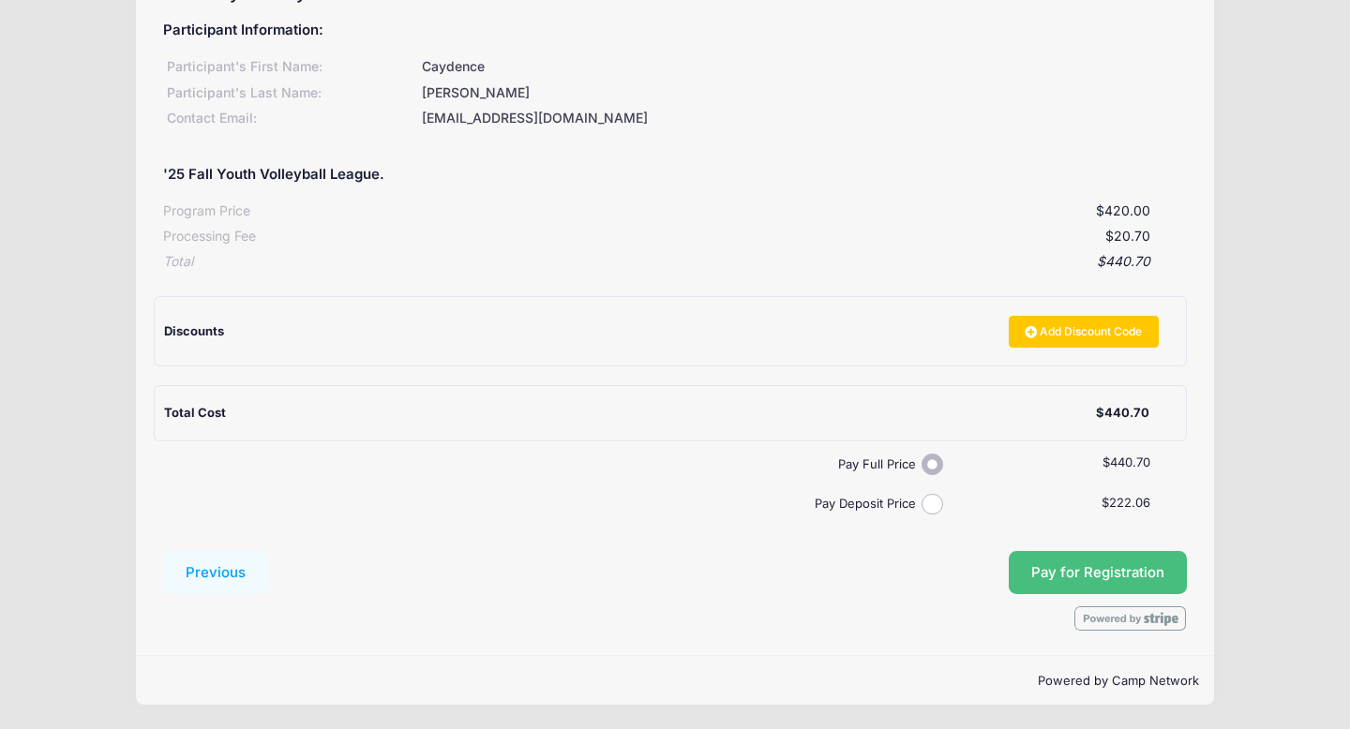
click at [1098, 564] on span "Pay for Registration" at bounding box center [1097, 572] width 133 height 17
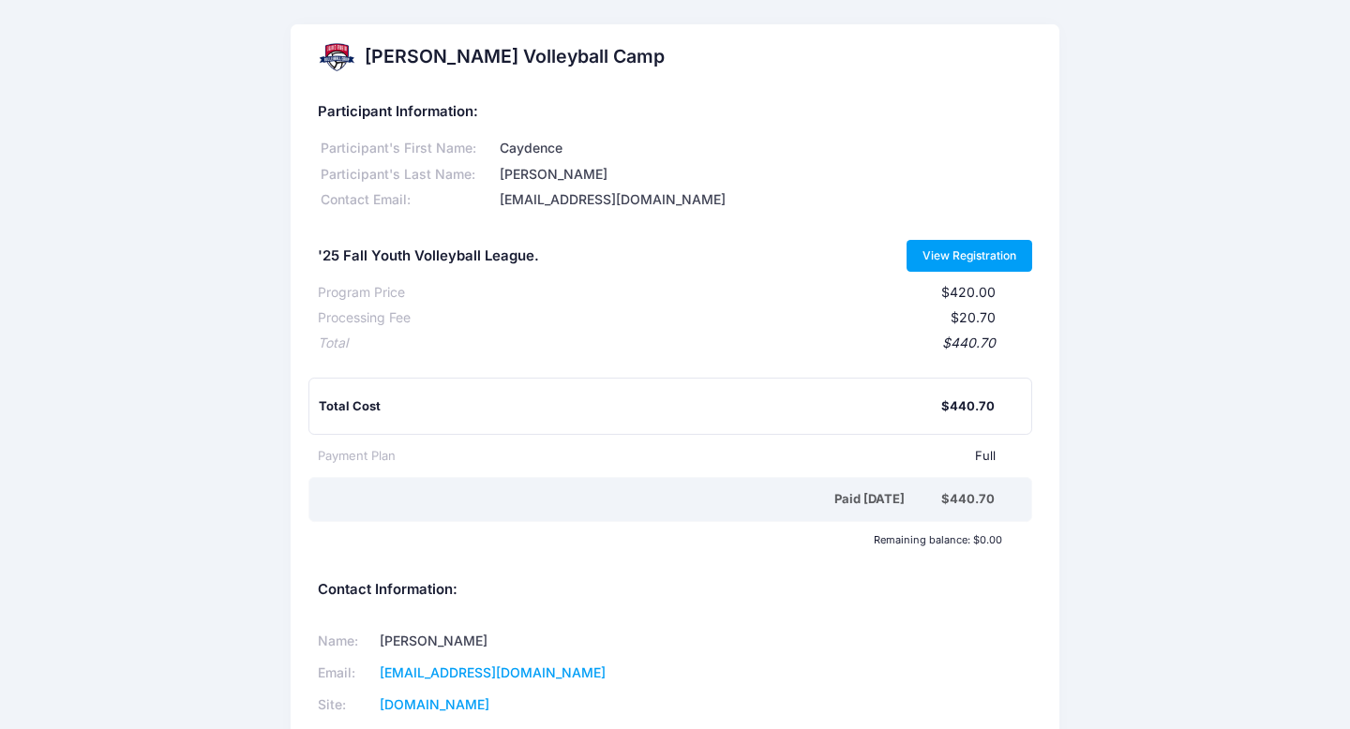
click at [984, 257] on link "View Registration" at bounding box center [969, 256] width 127 height 32
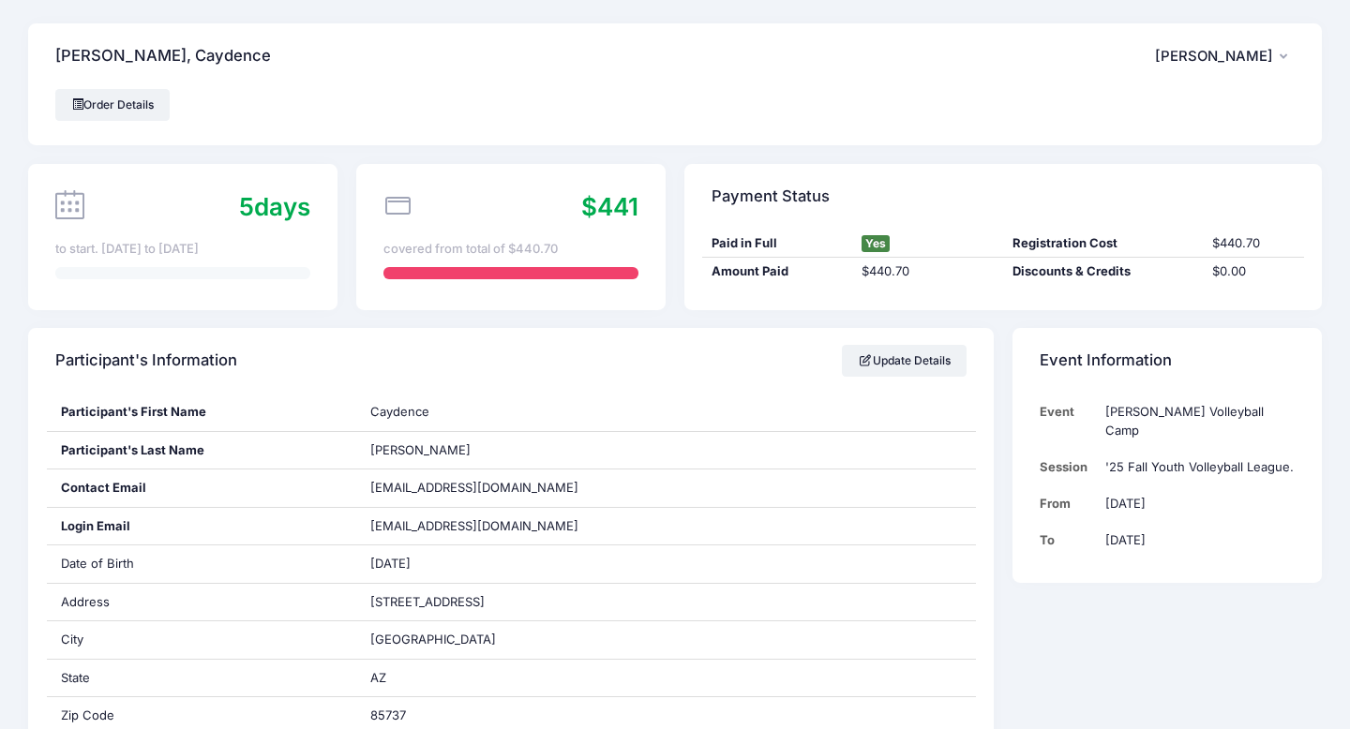
click at [1241, 63] on span "[PERSON_NAME]" at bounding box center [1214, 56] width 118 height 17
click at [1118, 157] on link "Logout" at bounding box center [1178, 157] width 217 height 36
